Goal: Task Accomplishment & Management: Complete application form

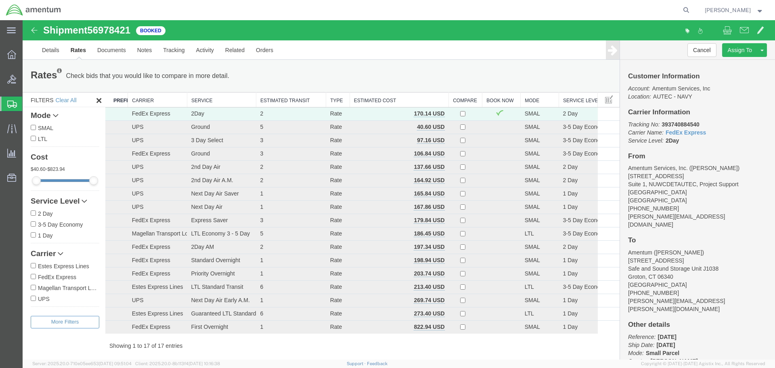
click at [739, 8] on span "[PERSON_NAME]" at bounding box center [727, 10] width 46 height 9
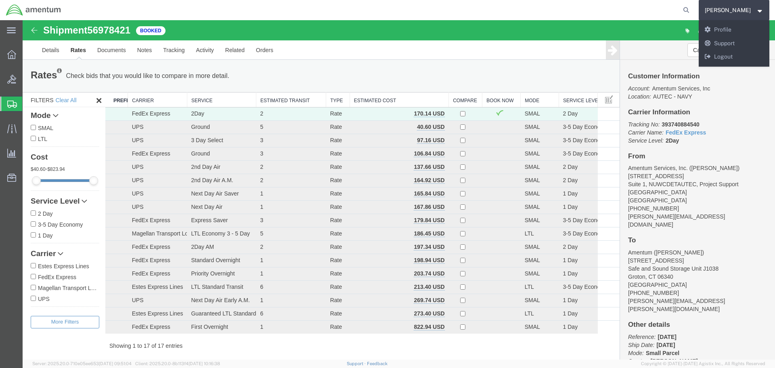
click at [0, 0] on span "Create Shipment" at bounding box center [0, 0] width 0 height 0
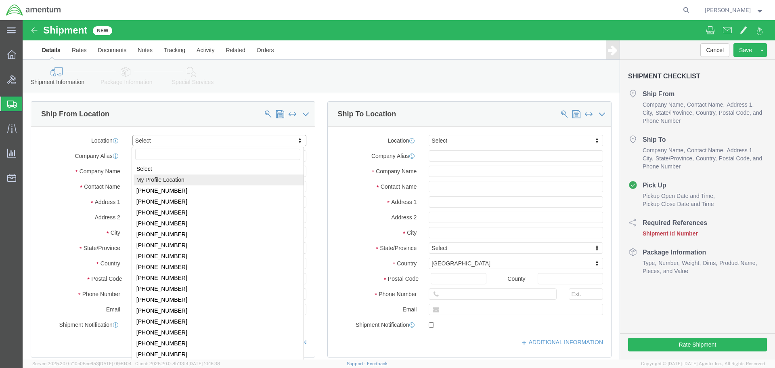
select select "MYPROFILE"
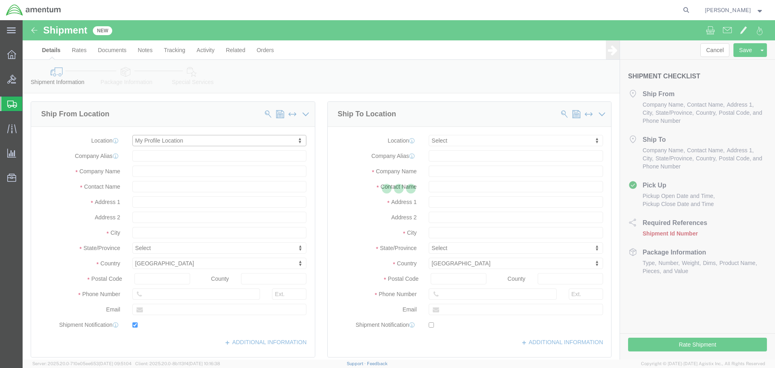
type input "[STREET_ADDRESS]"
type input "Suite 1, NUWCDETAUTEC, Project Support"
type input "33401"
type input "[PHONE_NUMBER]"
type input "[PERSON_NAME][EMAIL_ADDRESS][DOMAIN_NAME]"
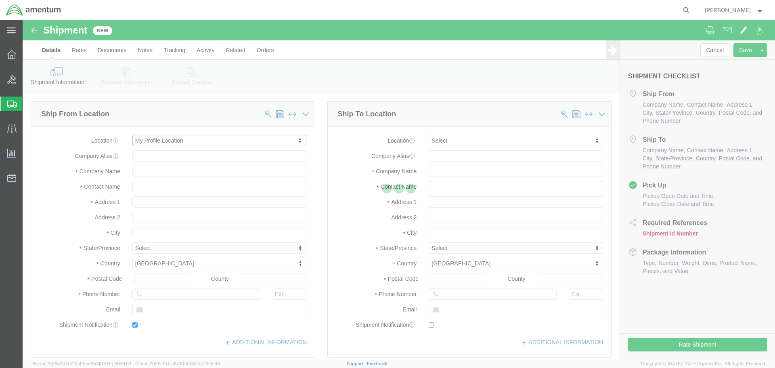
checkbox input "true"
type input "Amentum Services, Inc."
type input "[PERSON_NAME]"
type input "[GEOGRAPHIC_DATA]"
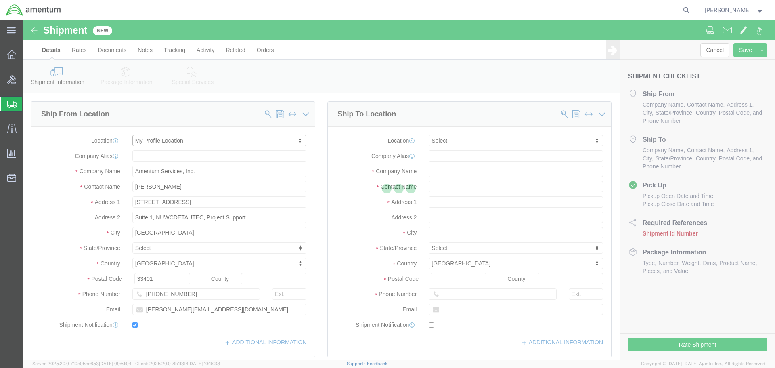
select select "FL"
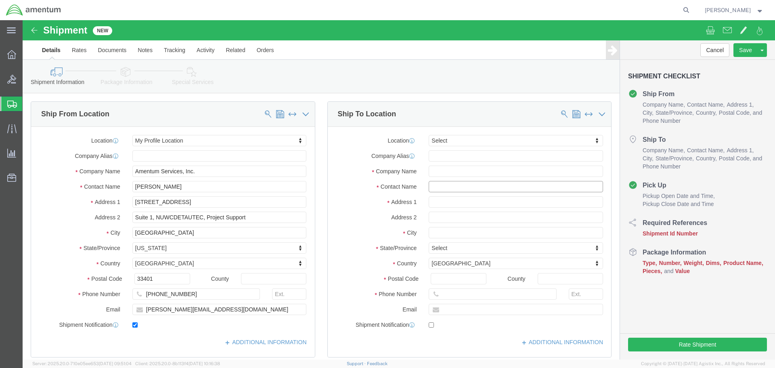
click input "text"
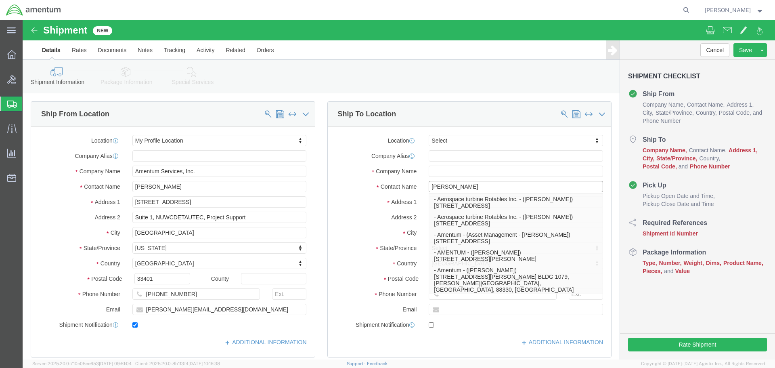
type input "[PERSON_NAME]"
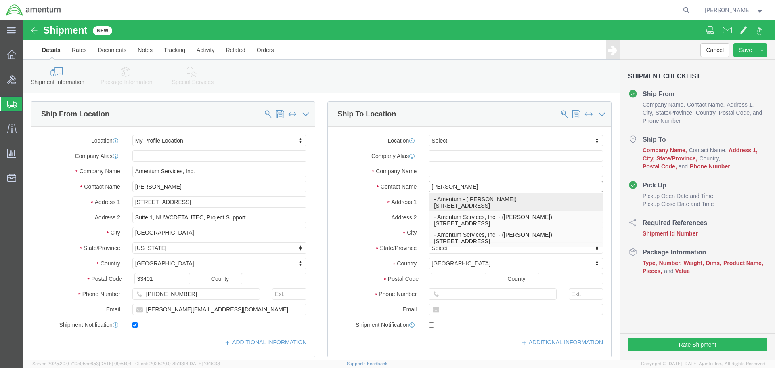
click p "- Amentum - ([PERSON_NAME]) [STREET_ADDRESS]"
type input "[STREET_ADDRESS]"
type input "06340"
type input "5617231768"
type input "Amentum"
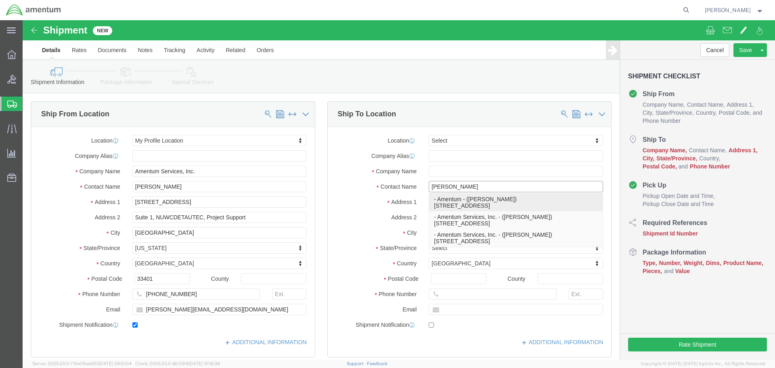
type input "[PERSON_NAME]"
type input "Groton"
select select "CT"
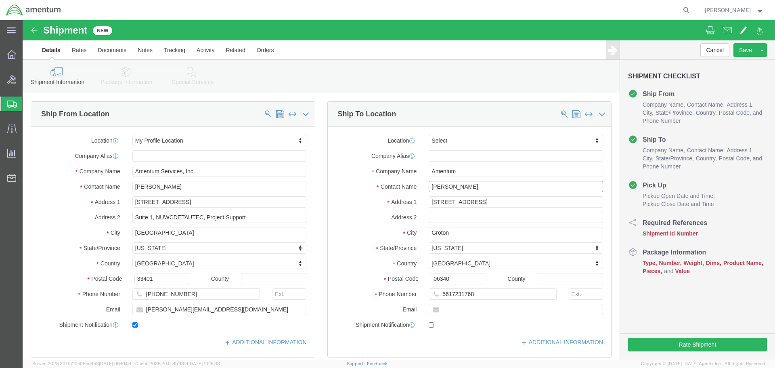
type input "[PERSON_NAME]"
click input "[STREET_ADDRESS]"
type input "2"
type input "[STREET_ADDRESS]"
click input "text"
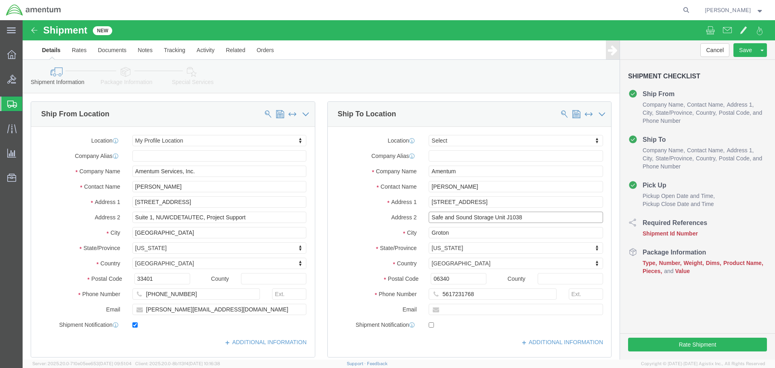
type input "Safe and Sound Storage Unit J1038"
click input "5617231768"
type input "5"
type input "[PHONE_NUMBER]"
click input "text"
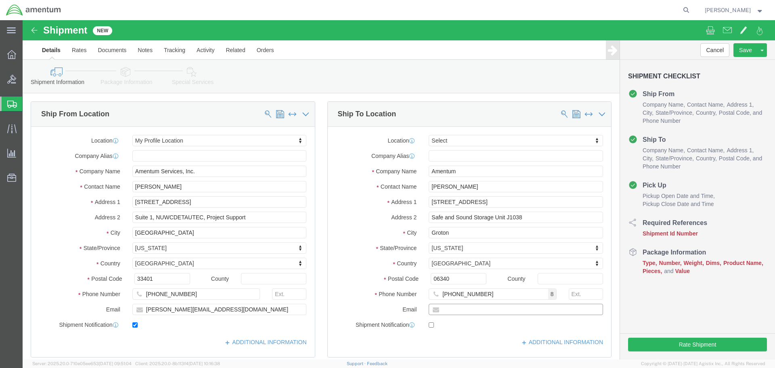
paste input "[PERSON_NAME][EMAIL_ADDRESS][PERSON_NAME][DOMAIN_NAME]"
type input "[PERSON_NAME][EMAIL_ADDRESS][PERSON_NAME][DOMAIN_NAME]"
checkbox input "true"
click span
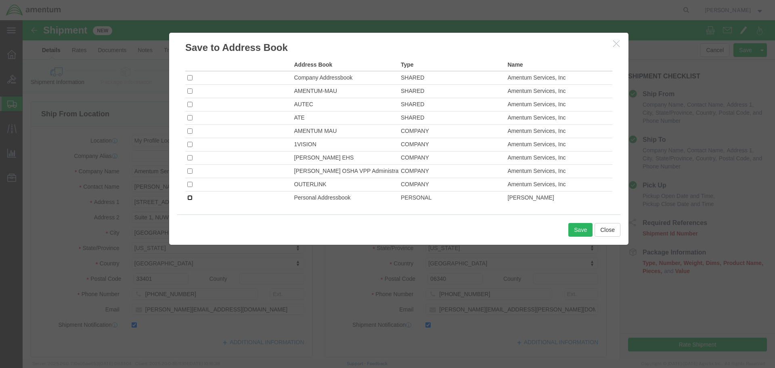
click input "checkbox"
checkbox input "true"
click button "Save"
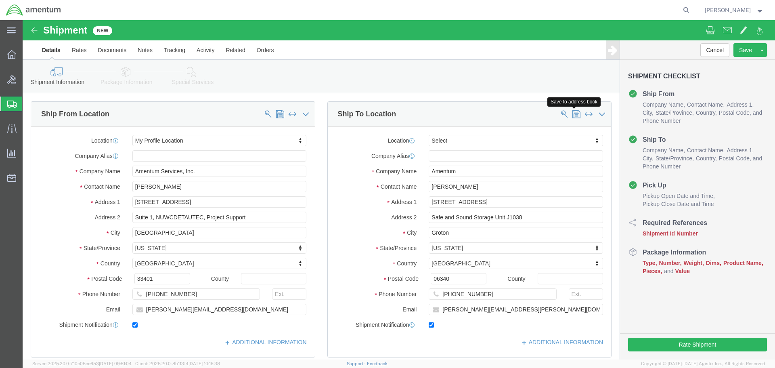
click span
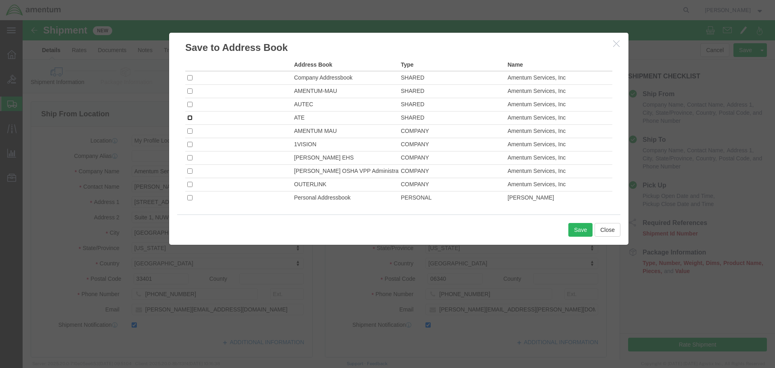
click input "checkbox"
checkbox input "true"
click button "Save"
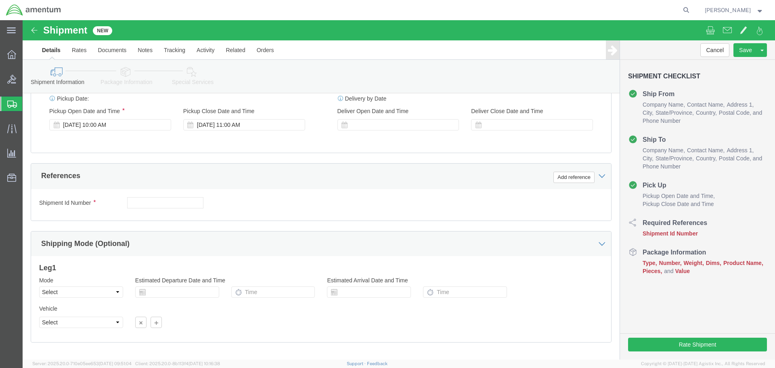
scroll to position [354, 0]
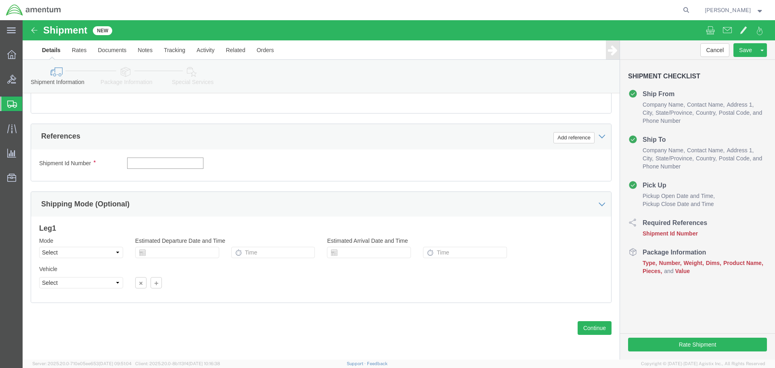
click input "text"
type input "[DATE]"
click button "Add reference"
click select "Select Account Type Activity ID Airline Appointment Number ASN Batch Request # …"
select select "DEPT"
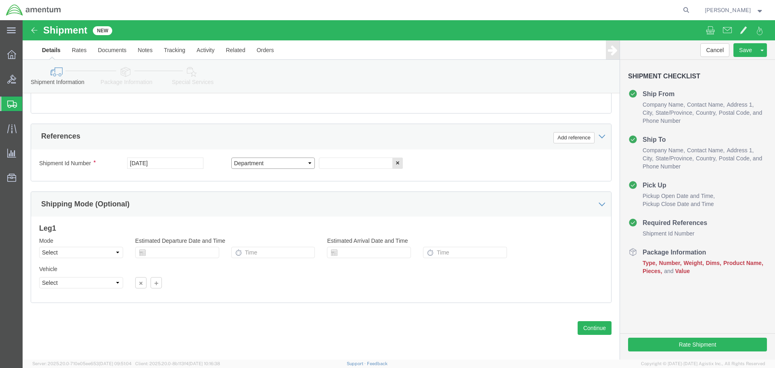
click select "Select Account Type Activity ID Airline Appointment Number ASN Batch Request # …"
click input "text"
type input "AUTEC ISO TI 2025-025"
click button "Add reference"
click select "Select Account Type Activity ID Airline Appointment Number ASN Batch Request # …"
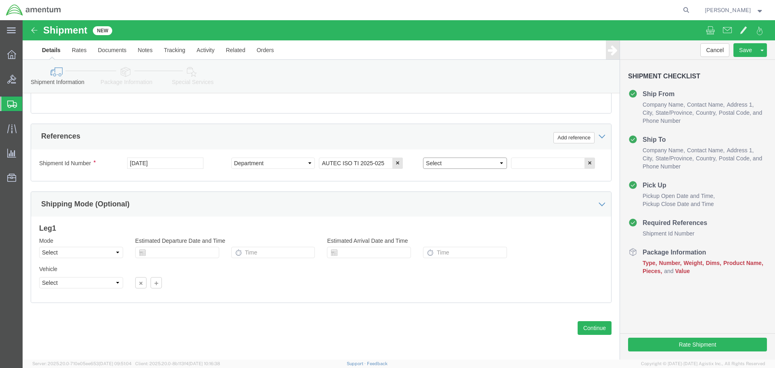
select select "PROJNUM"
click select "Select Account Type Activity ID Airline Appointment Number ASN Batch Request # …"
click input "text"
paste input "4732.C0.03RC.14090400.835E0000"
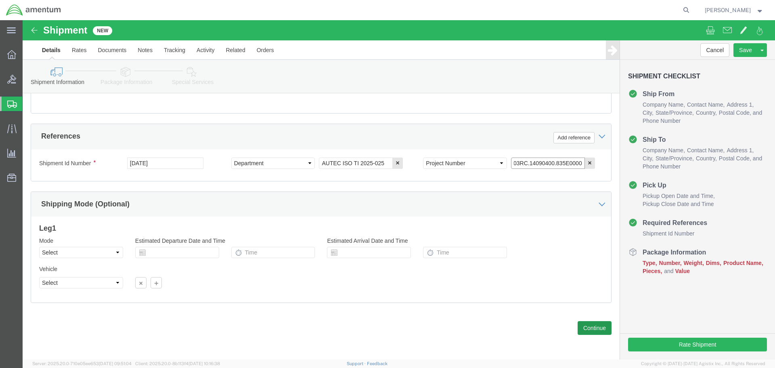
type input "4732.C0.03RC.14090400.835E0000"
click button "Continue"
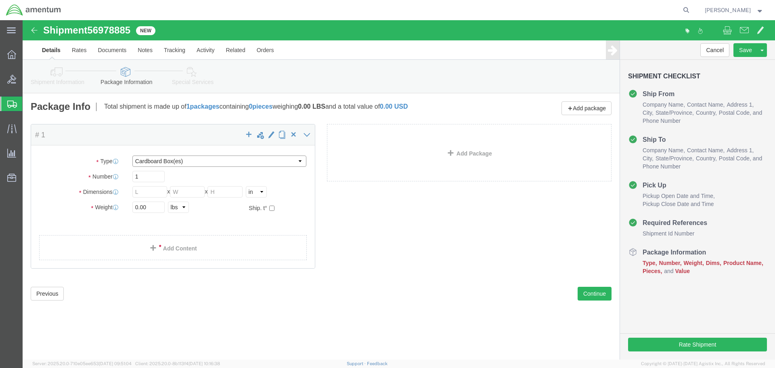
click select "Select BCK Boxes Bale(s) Basket(s) Bolt(s) Bottle(s) Buckets Bulk Bundle(s) Can…"
select select "CASE"
click select "Select BCK Boxes Bale(s) Basket(s) Bolt(s) Bottle(s) Buckets Bulk Bundle(s) Can…"
click input "text"
type input "28"
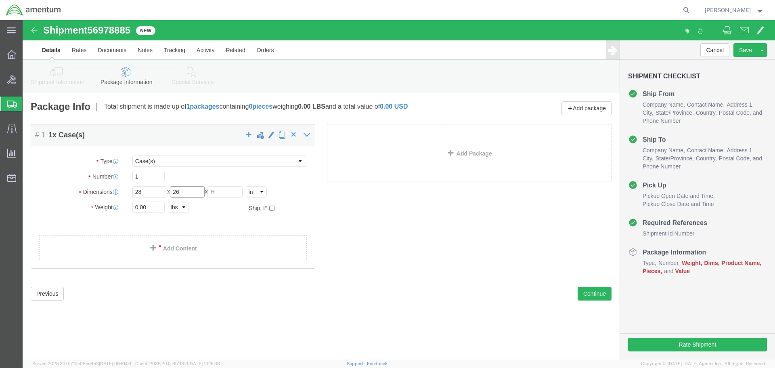
type input "26"
type input "19"
click input "0.00"
type input "0"
type input "40"
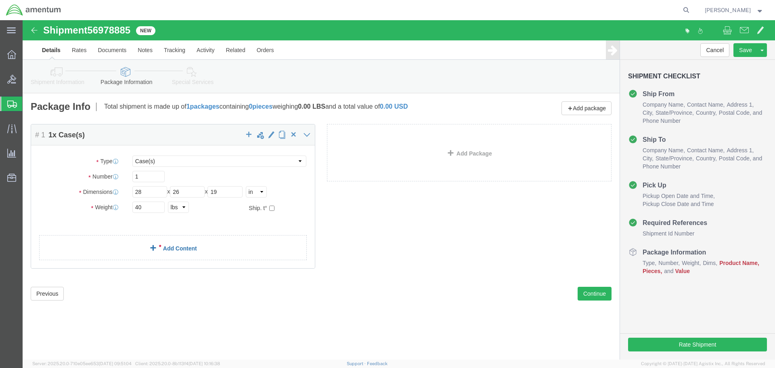
click link "Add Content"
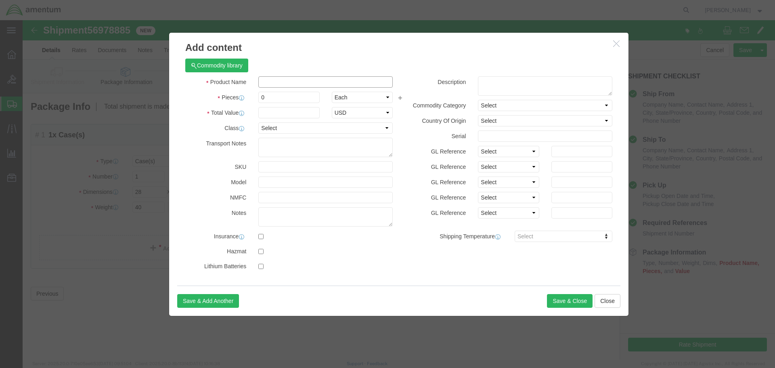
click input "text"
type input "Empty"
click input "0"
type input "1"
click input "text"
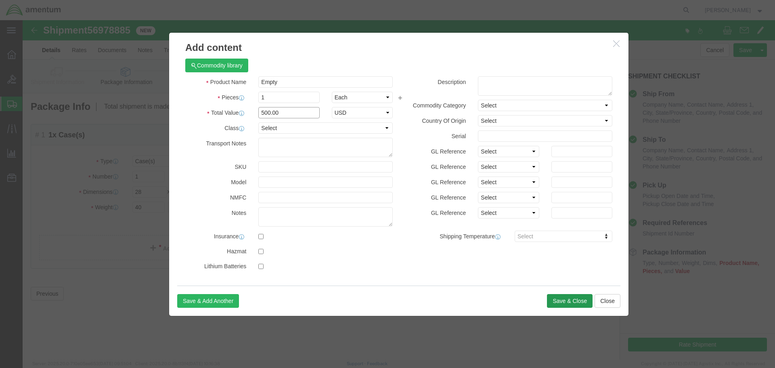
type input "500.00"
click button "Save & Close"
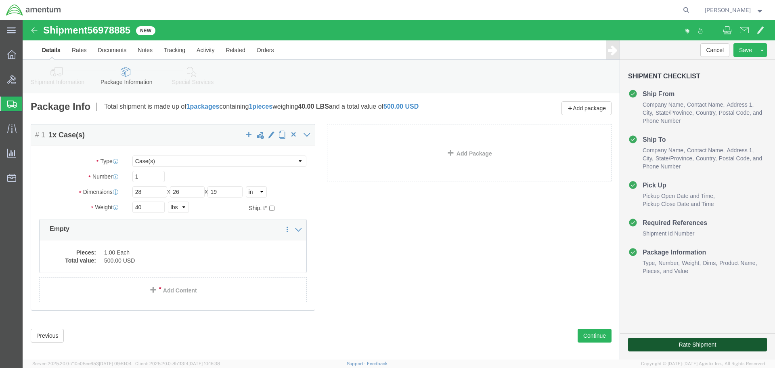
click button "Rate Shipment"
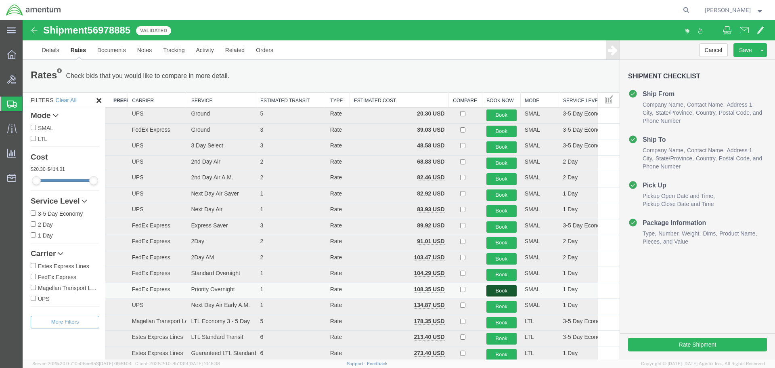
click at [497, 288] on button "Book" at bounding box center [501, 291] width 30 height 12
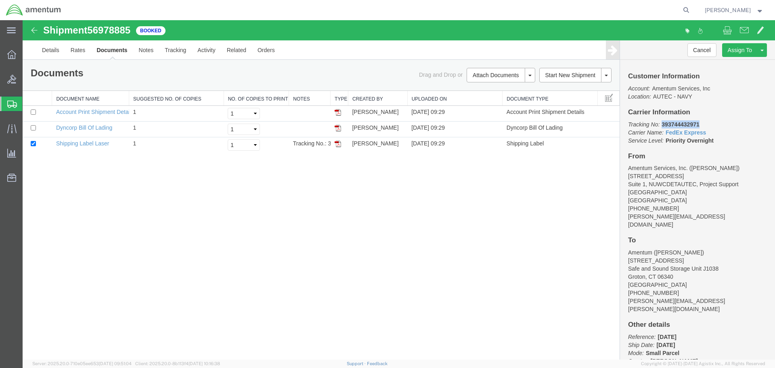
drag, startPoint x: 698, startPoint y: 124, endPoint x: 662, endPoint y: 124, distance: 35.9
click at [662, 124] on b "393744432971" at bounding box center [680, 124] width 38 height 6
copy b "393744432971"
click at [759, 10] on strong "button" at bounding box center [759, 9] width 7 height 3
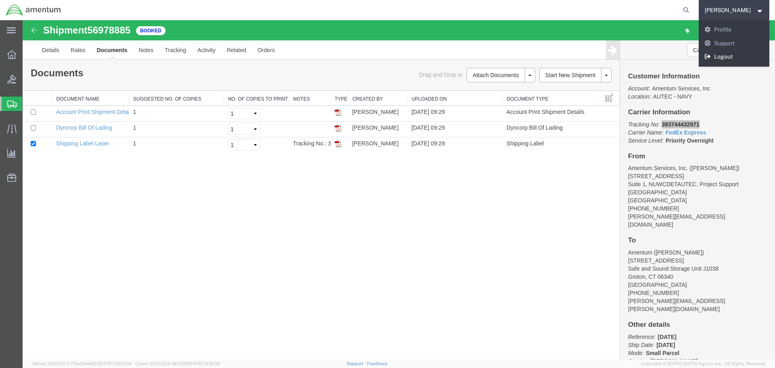
click at [740, 54] on link "Logout" at bounding box center [733, 57] width 71 height 14
